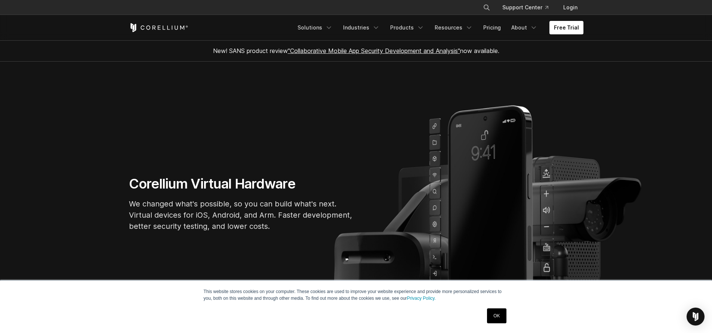
click at [488, 317] on link "OK" at bounding box center [496, 316] width 19 height 15
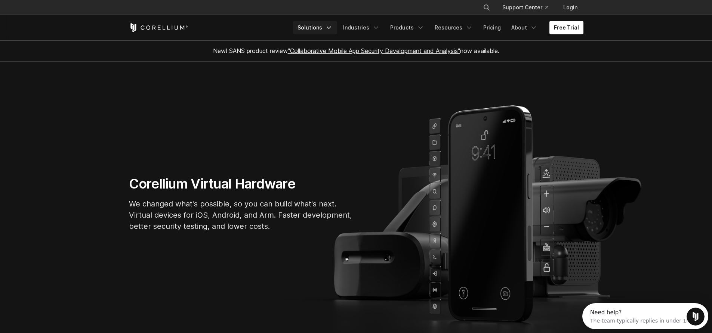
click at [332, 25] on icon "Navigation Menu" at bounding box center [328, 27] width 7 height 7
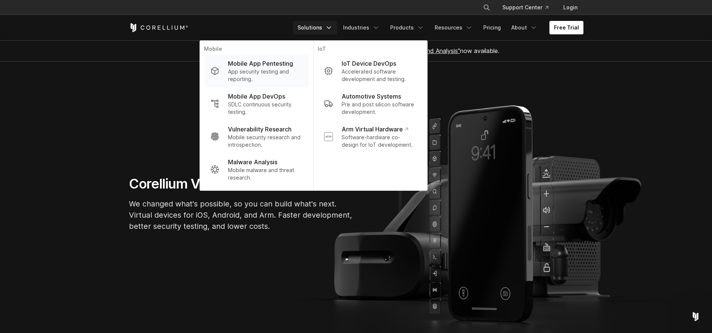
click at [272, 74] on p "App security testing and reporting." at bounding box center [265, 75] width 74 height 15
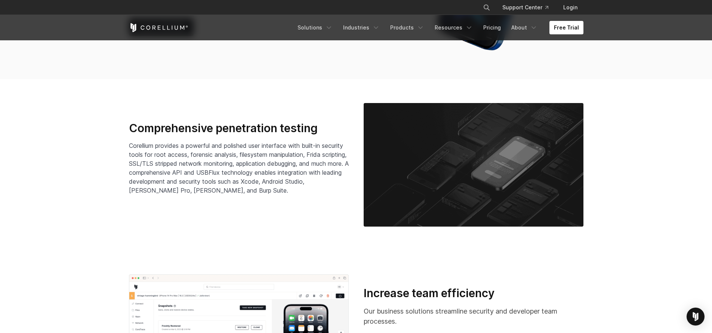
scroll to position [1157, 0]
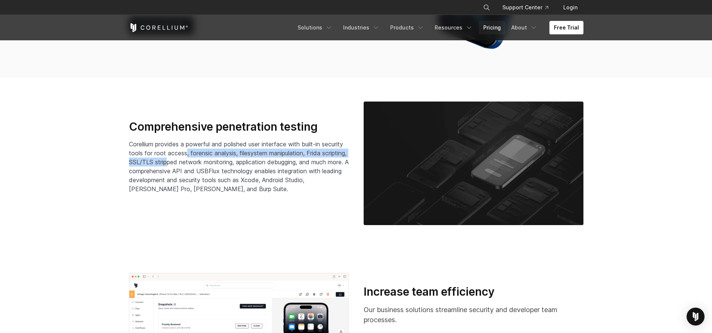
click at [495, 28] on link "Pricing" at bounding box center [491, 27] width 27 height 13
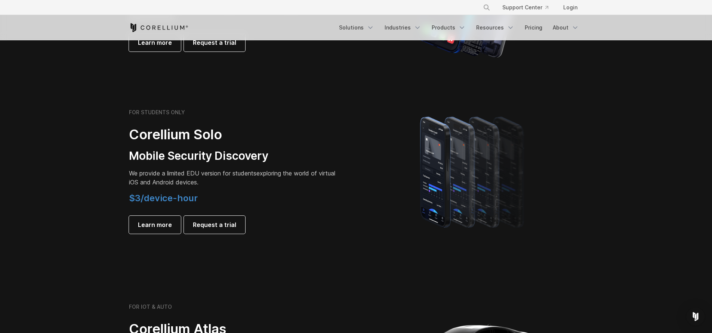
scroll to position [670, 0]
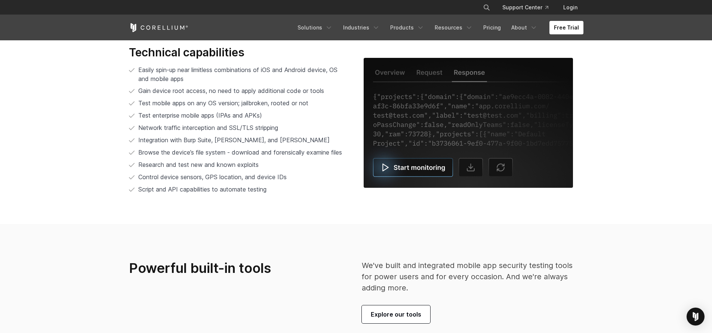
scroll to position [1562, 0]
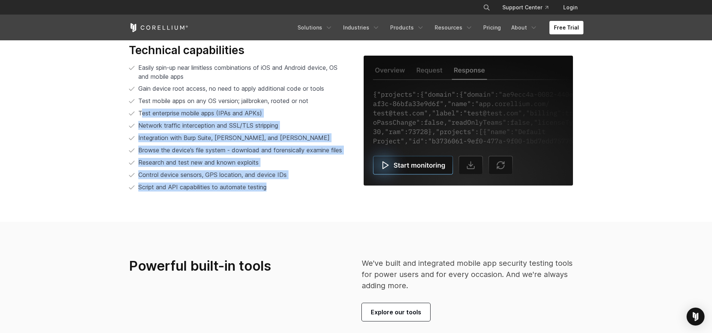
drag, startPoint x: 141, startPoint y: 115, endPoint x: 315, endPoint y: 187, distance: 187.9
click at [315, 187] on ul "Easily spin-up near limitless combinations of iOS and Android device, OS and mo…" at bounding box center [239, 127] width 220 height 129
click at [315, 187] on li "Script and API capabilities to automate testing" at bounding box center [239, 187] width 220 height 9
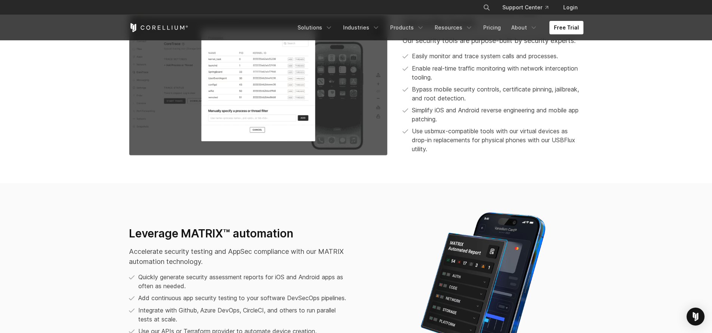
scroll to position [590, 0]
